Goal: Find specific page/section: Find specific page/section

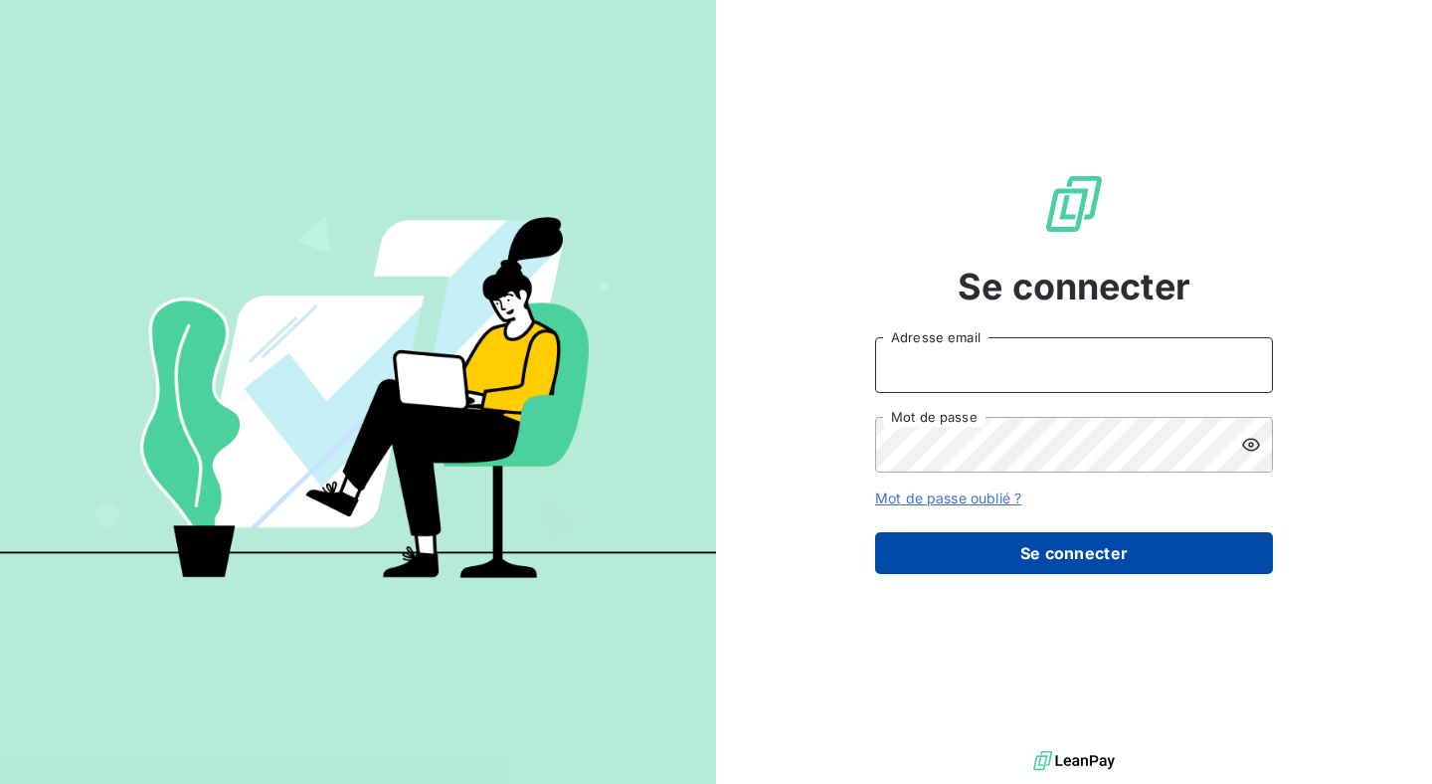
type input "[EMAIL_ADDRESS][DOMAIN_NAME]"
click at [1115, 551] on button "Se connecter" at bounding box center [1074, 553] width 398 height 42
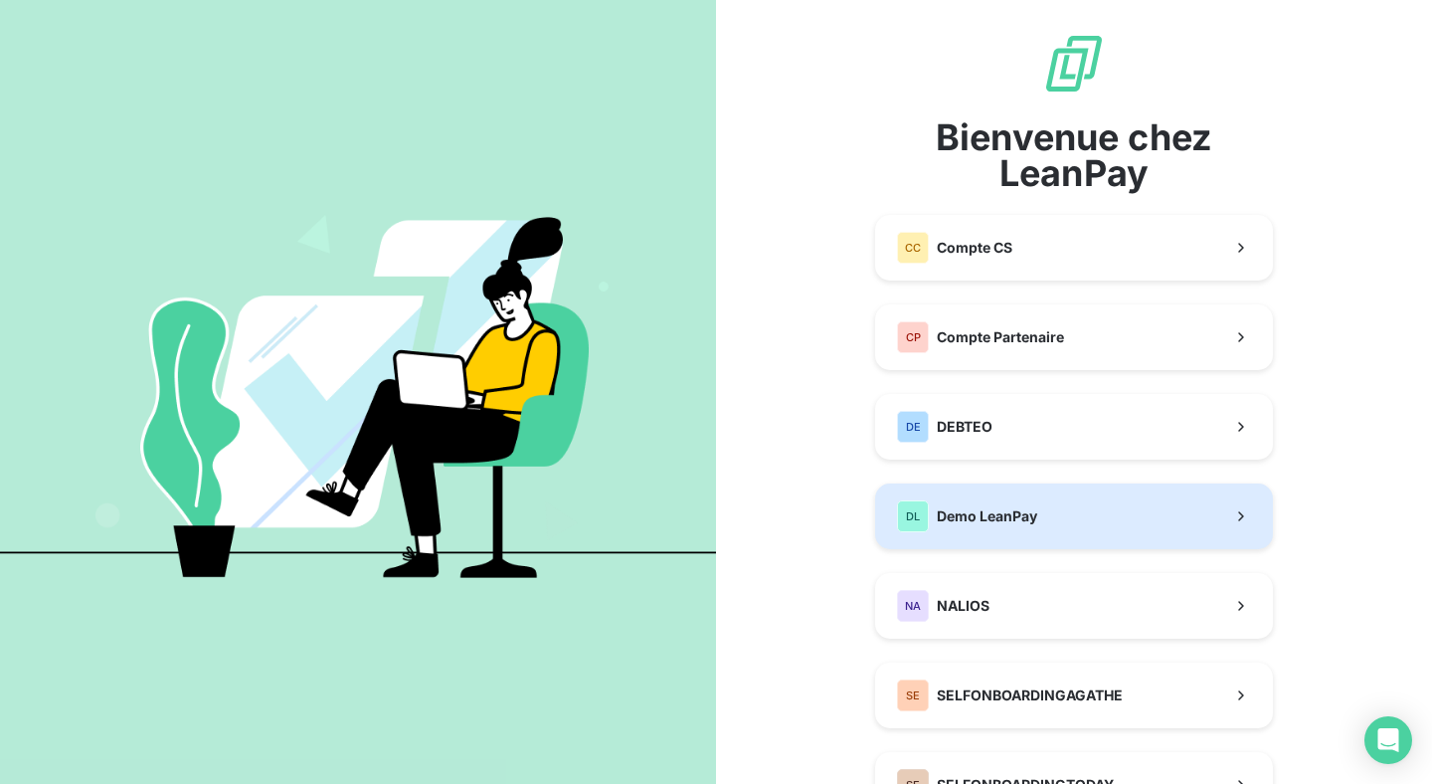
click at [1073, 517] on button "DL Demo LeanPay" at bounding box center [1074, 516] width 398 height 66
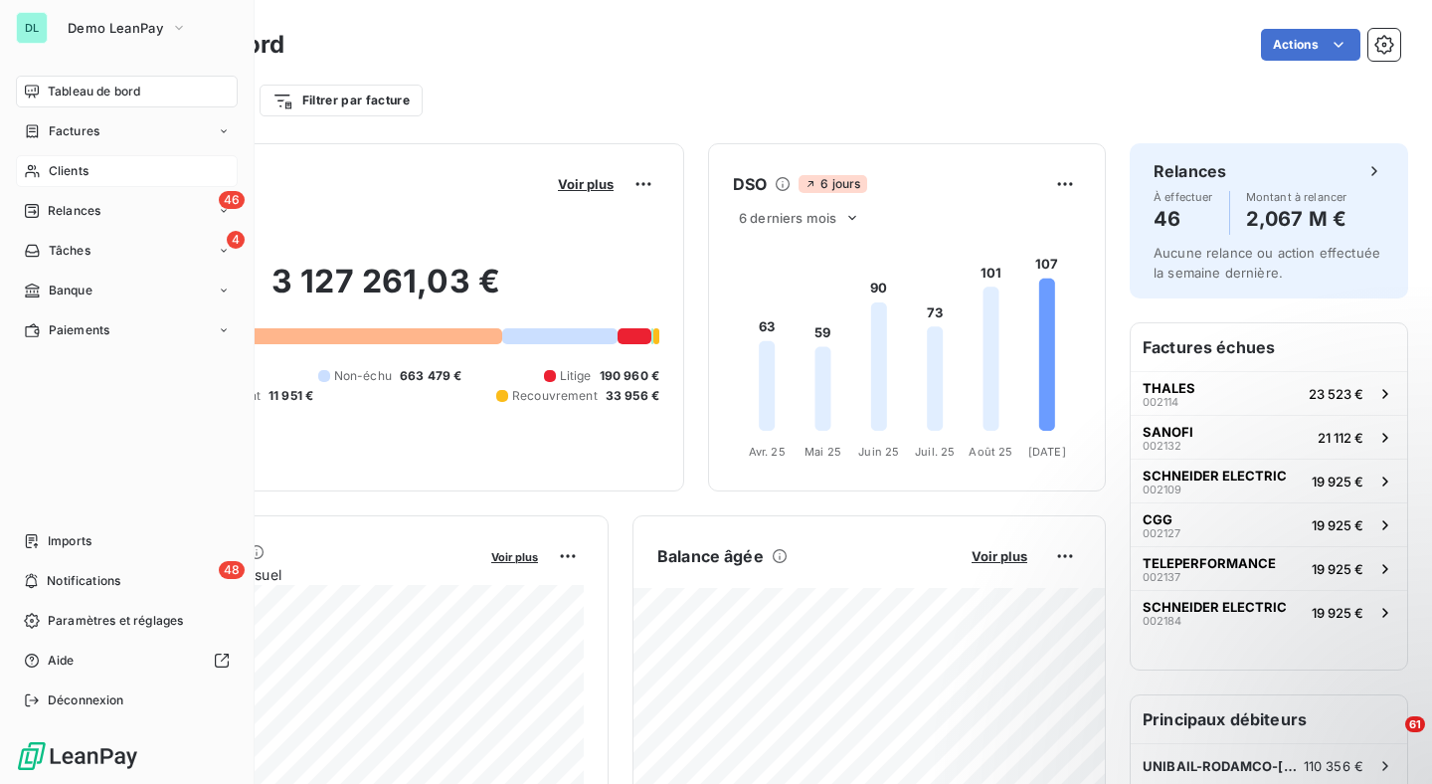
click at [60, 170] on span "Clients" at bounding box center [69, 171] width 40 height 18
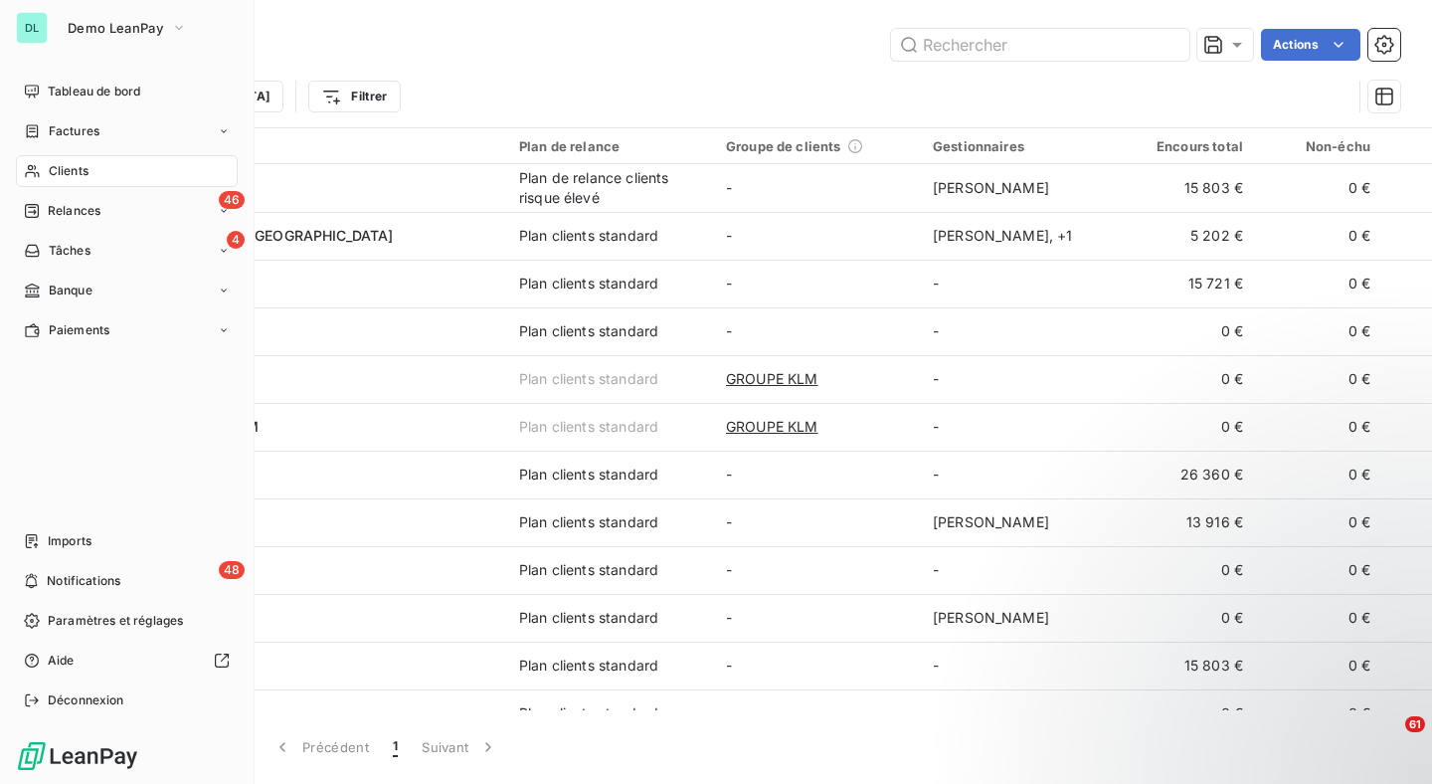
click at [105, 170] on div "Clients" at bounding box center [127, 171] width 222 height 32
click at [136, 116] on div "Factures" at bounding box center [127, 131] width 222 height 32
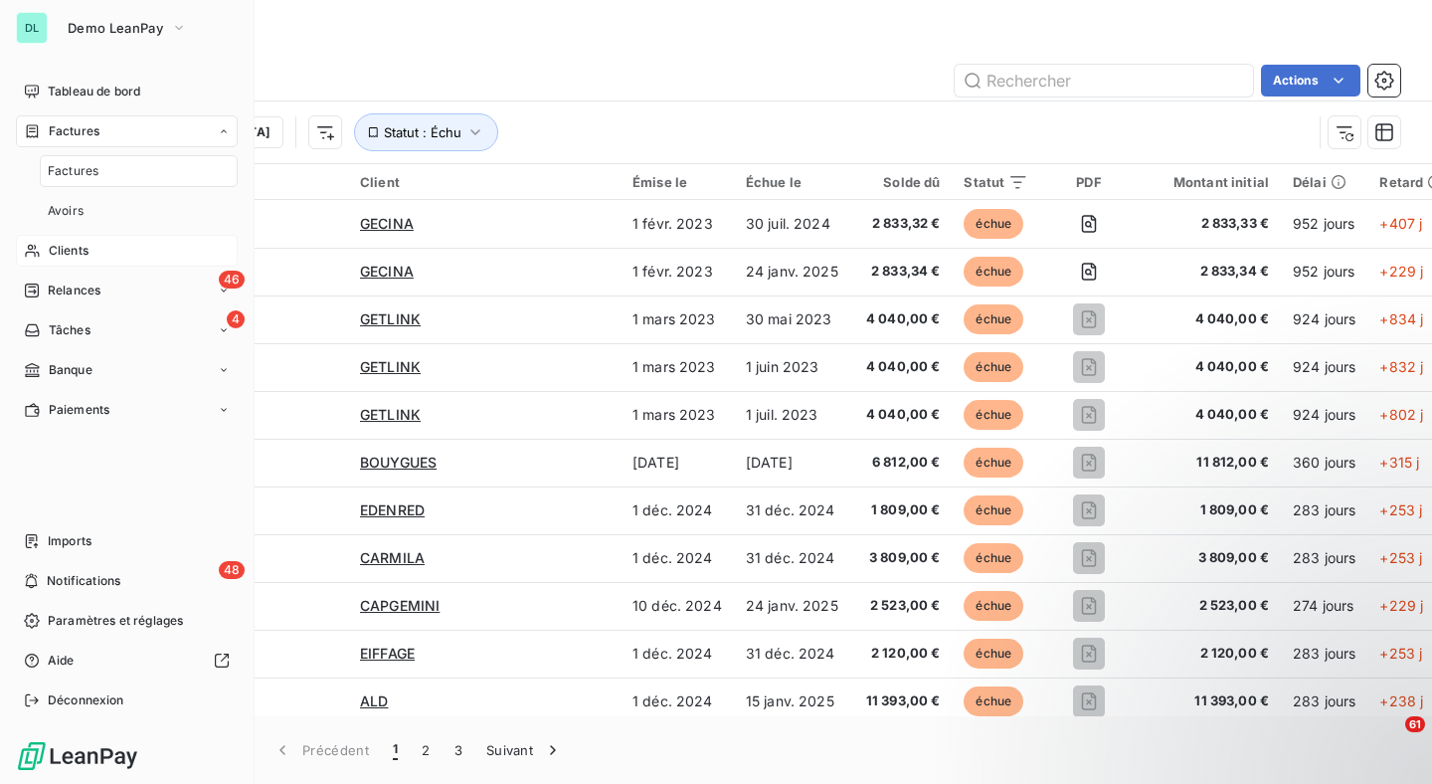
click at [144, 245] on div "Clients" at bounding box center [127, 251] width 222 height 32
